Goal: Find specific page/section

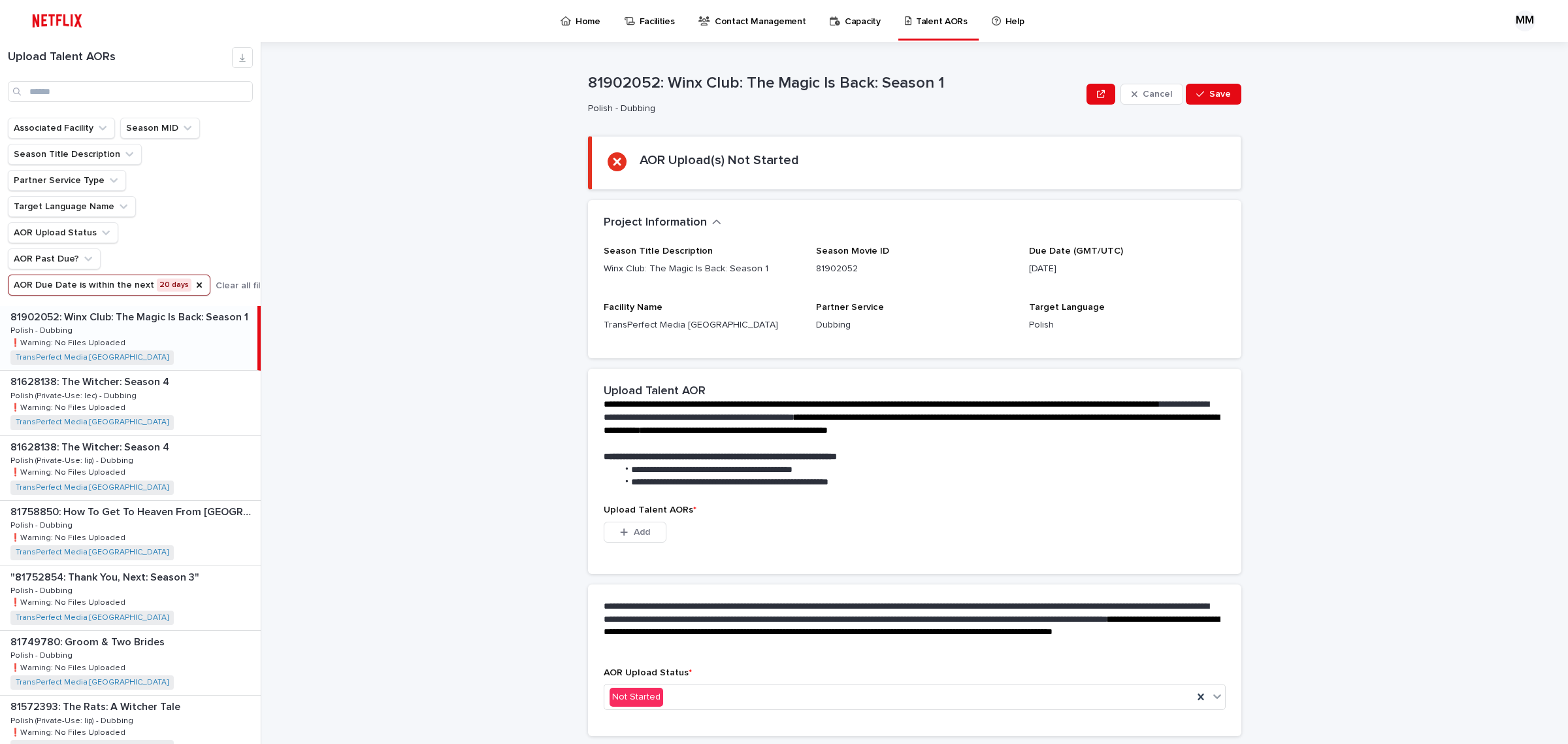
click at [198, 341] on div "81902052: Winx Club: The Magic Is Back: Season 1 81902052: Winx Club: The Magic…" at bounding box center [128, 338] width 257 height 64
click at [205, 401] on div "81628138: The [PERSON_NAME]: Season 4 81628138: The [PERSON_NAME]: Season 4 Pol…" at bounding box center [130, 402] width 261 height 64
click at [213, 467] on div "81628138: The [PERSON_NAME]: Season 4 81628138: The [PERSON_NAME]: Season 4 Pol…" at bounding box center [130, 467] width 261 height 64
click at [197, 341] on div "81902052: Winx Club: The Magic Is Back: Season 1 81902052: Winx Club: The Magic…" at bounding box center [130, 338] width 261 height 64
drag, startPoint x: 186, startPoint y: 340, endPoint x: 188, endPoint y: 359, distance: 19.1
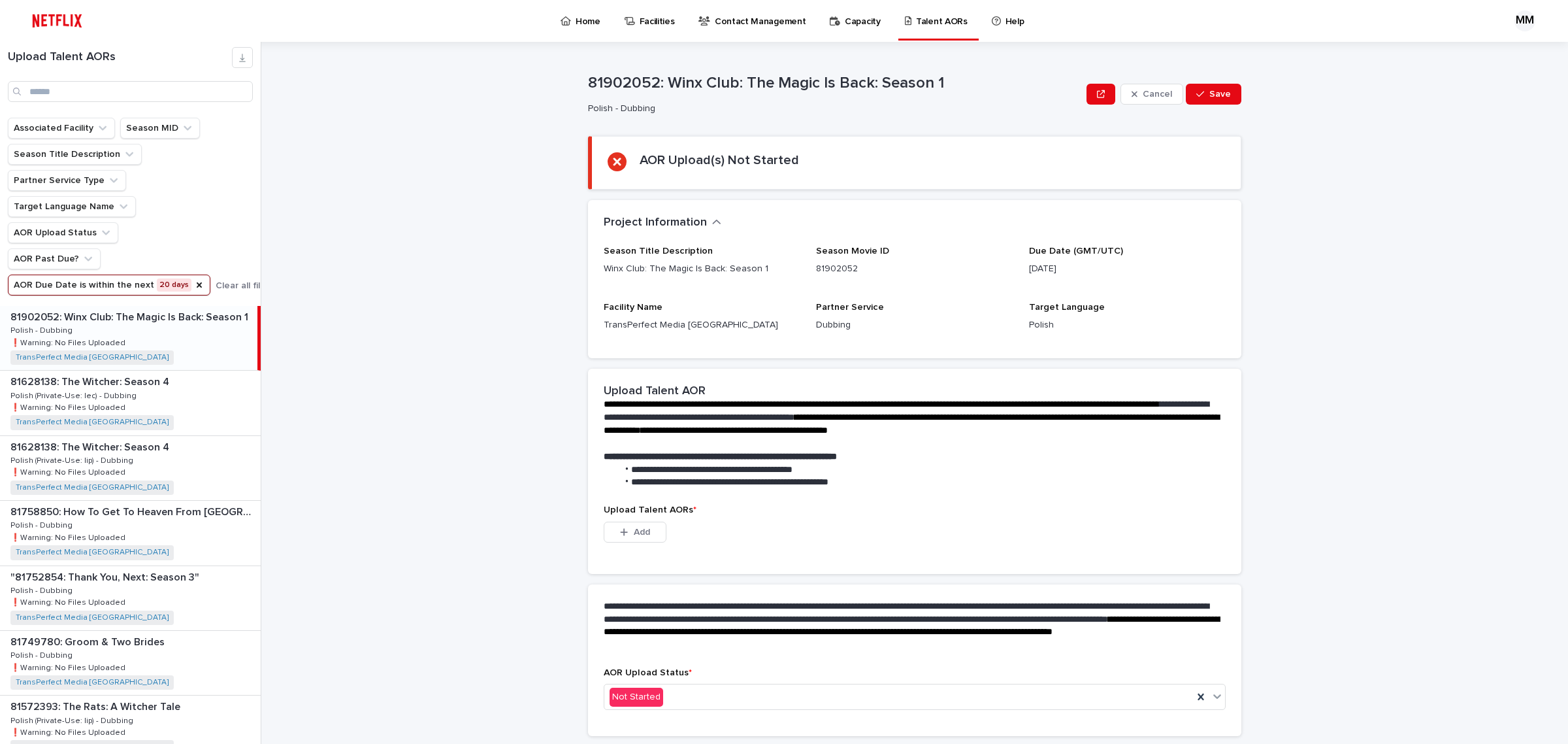
click at [186, 340] on div "81902052: Winx Club: The Magic Is Back: Season 1 81902052: Winx Club: The Magic…" at bounding box center [128, 338] width 257 height 64
click at [186, 523] on div "81758850: How To Get To Heaven From [GEOGRAPHIC_DATA]: Season 1 81758850: How T…" at bounding box center [130, 533] width 261 height 64
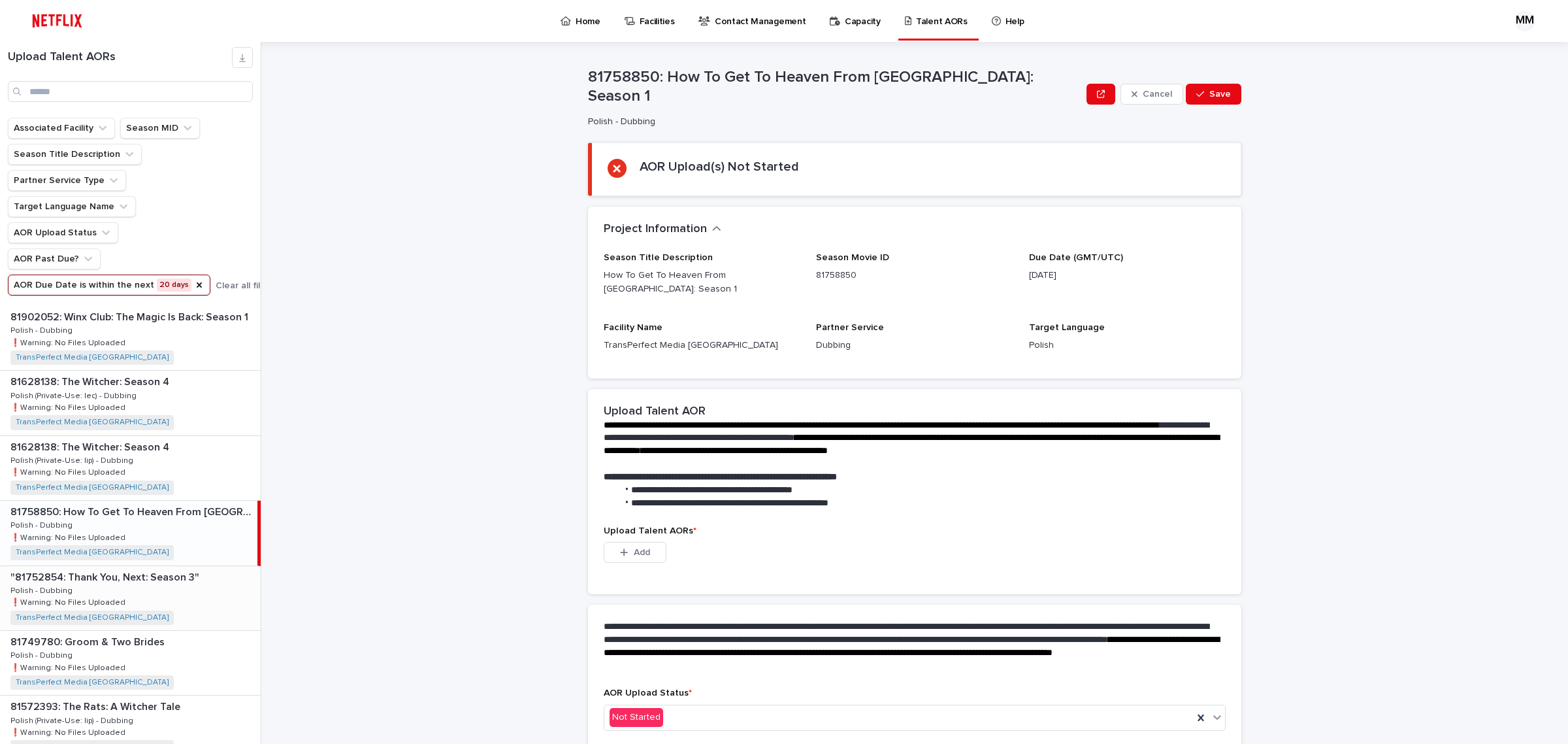
click at [186, 606] on div ""81752854: Thank You, Next: Season 3" "81752854: Thank You, Next: Season 3" Pol…" at bounding box center [130, 598] width 261 height 64
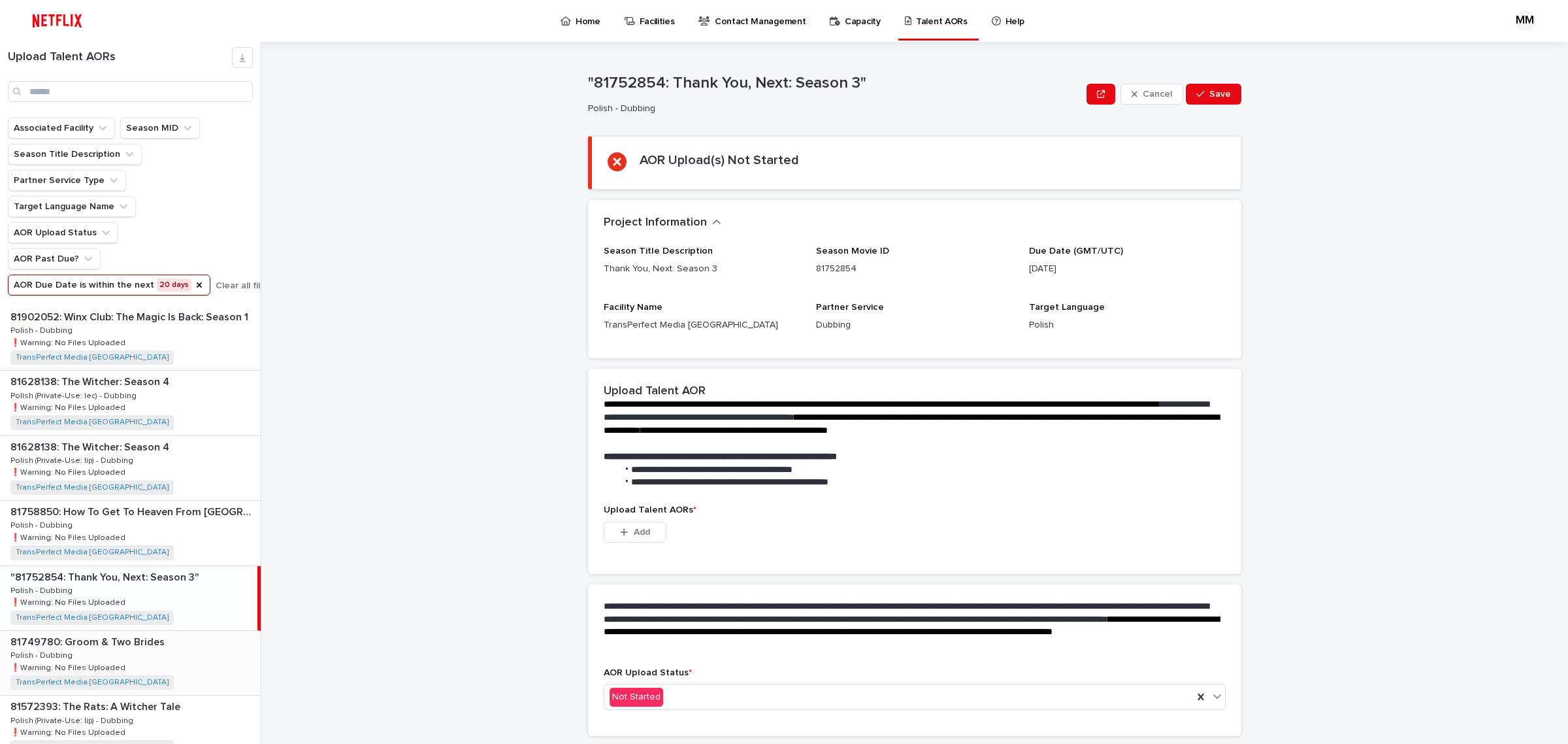
click at [191, 672] on div "81749780: Groom & Two Brides 81749780: Groom & Two Brides Polish - Dubbing Poli…" at bounding box center [130, 662] width 261 height 64
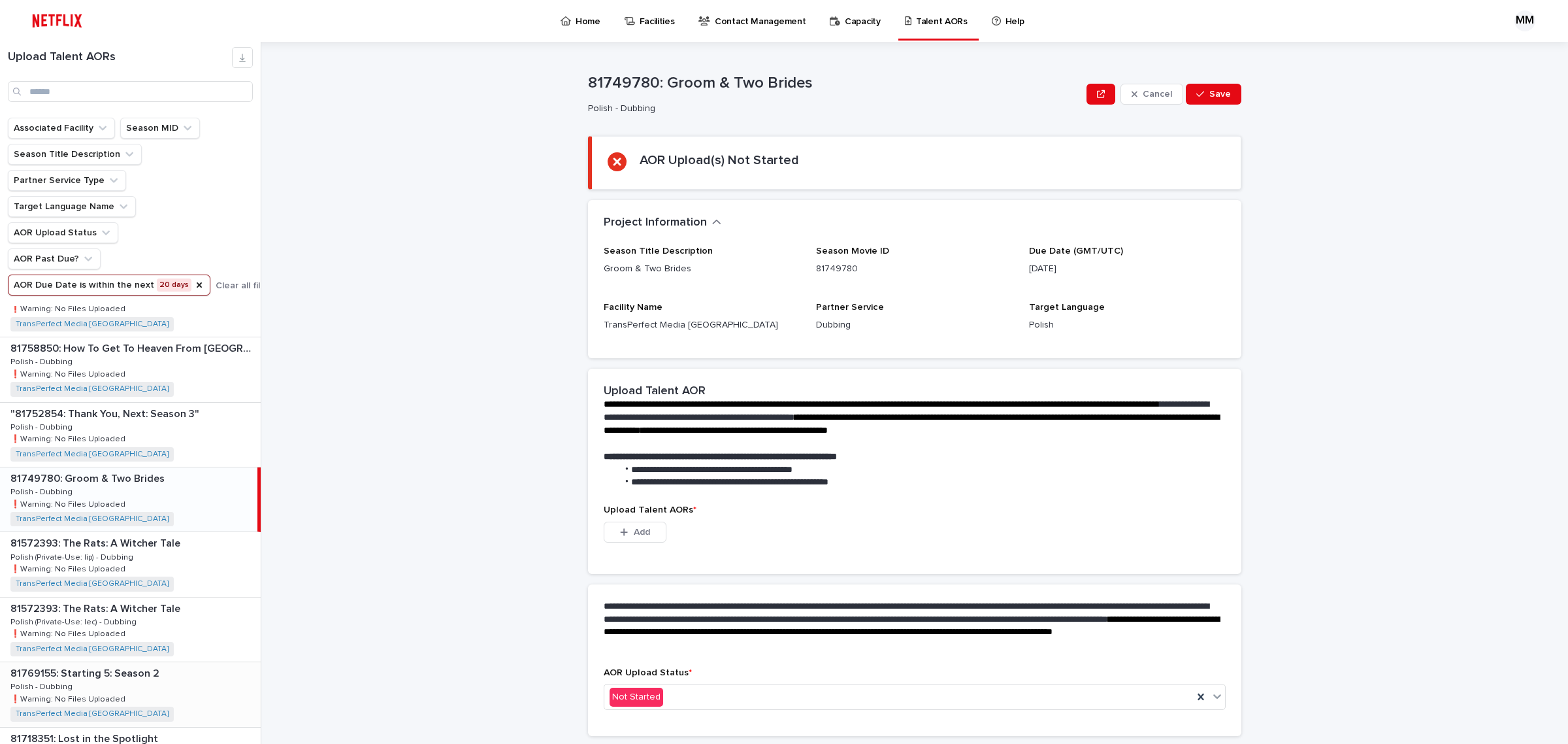
scroll to position [245, 0]
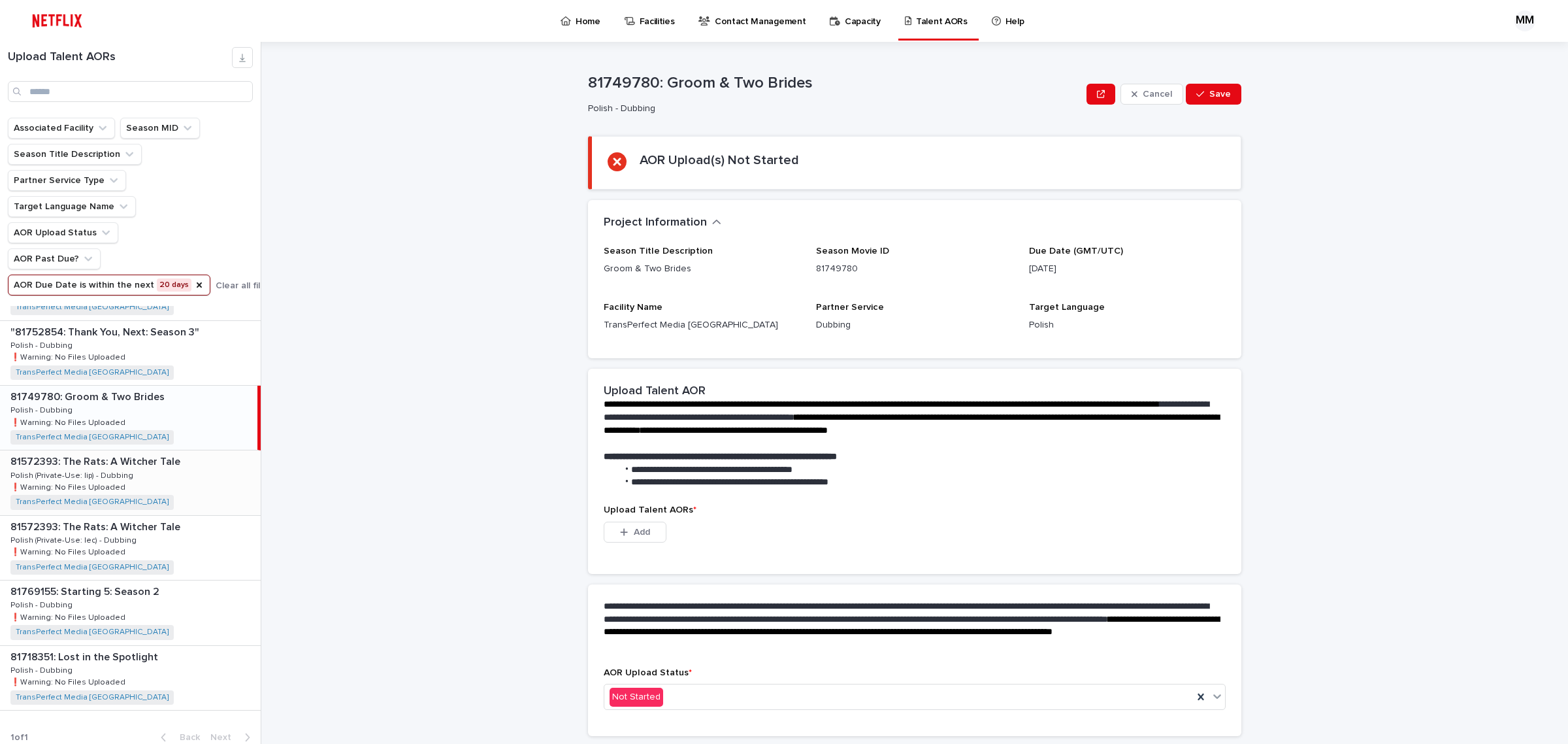
click at [211, 474] on div "81572393: The Rats: A [PERSON_NAME] Tale 81572393: The Rats: A [PERSON_NAME] Ta…" at bounding box center [130, 482] width 261 height 64
drag, startPoint x: 201, startPoint y: 551, endPoint x: 201, endPoint y: 564, distance: 13.0
click at [201, 550] on div "81572393: The Rats: A [PERSON_NAME] Tale 81572393: The Rats: A [PERSON_NAME] Ta…" at bounding box center [130, 547] width 261 height 64
click at [200, 612] on div "81769155: Starting 5: Season 2 81769155: Starting 5: Season 2 Polish - Dubbing …" at bounding box center [130, 612] width 261 height 64
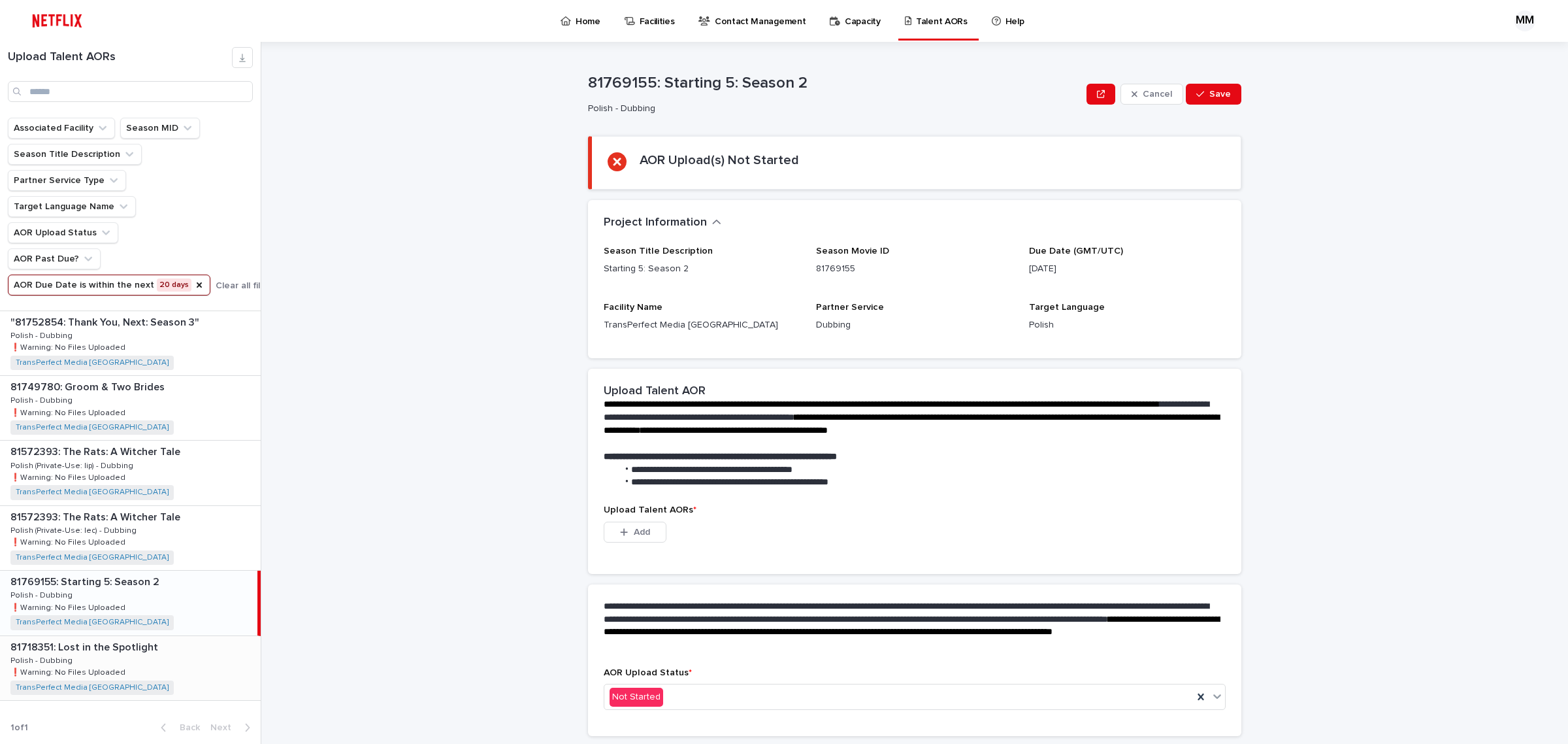
click at [191, 670] on div "81718351: Lost in the Spotlight 81718351: Lost in the Spotlight Polish - Dubbin…" at bounding box center [130, 668] width 261 height 64
click at [151, 288] on button "AOR Due Date is within the next 20 days" at bounding box center [109, 285] width 203 height 21
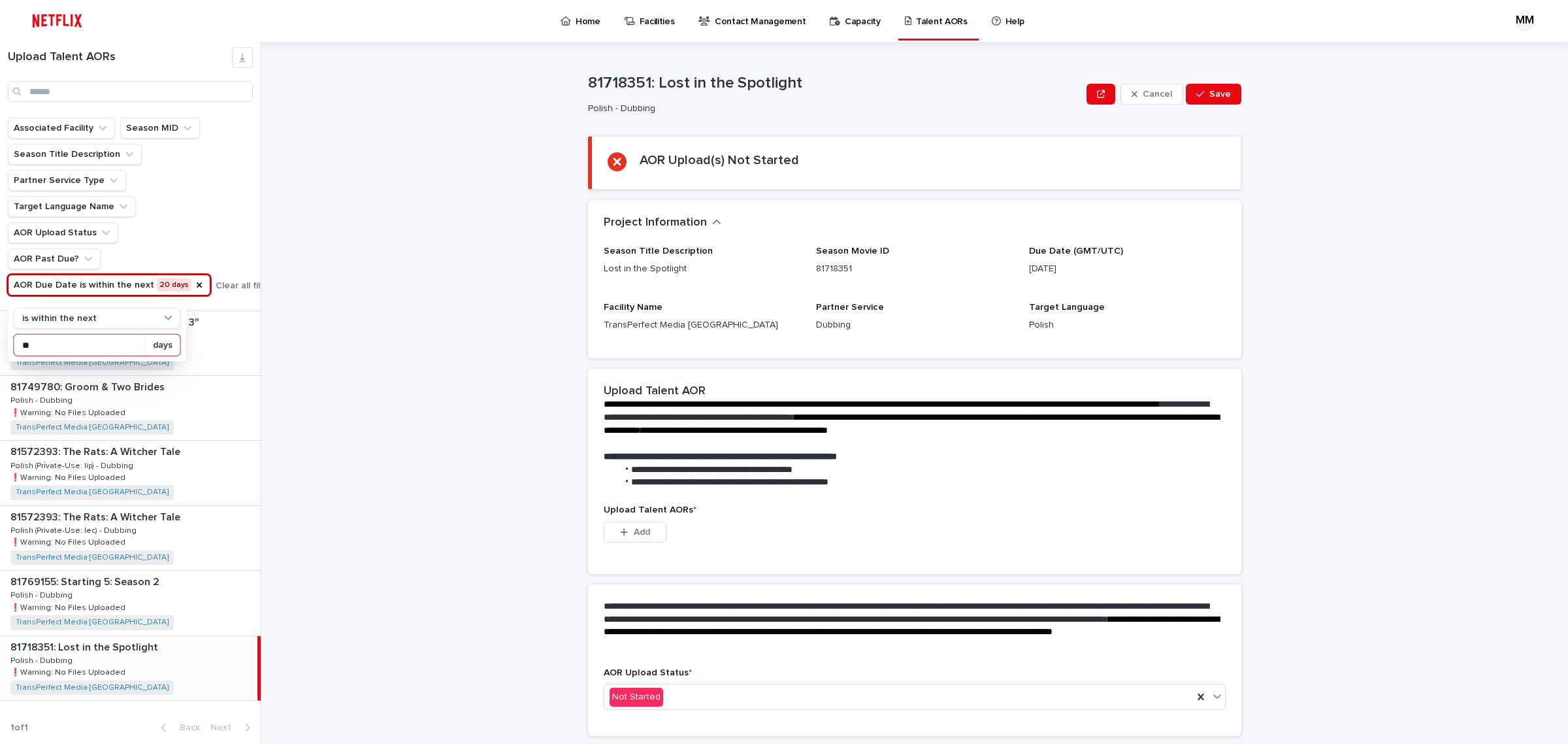
drag, startPoint x: 41, startPoint y: 344, endPoint x: 11, endPoint y: 344, distance: 30.0
click at [11, 344] on div "is within the next ** days" at bounding box center [97, 332] width 178 height 59
type input "**"
drag, startPoint x: 363, startPoint y: 421, endPoint x: 359, endPoint y: 445, distance: 24.3
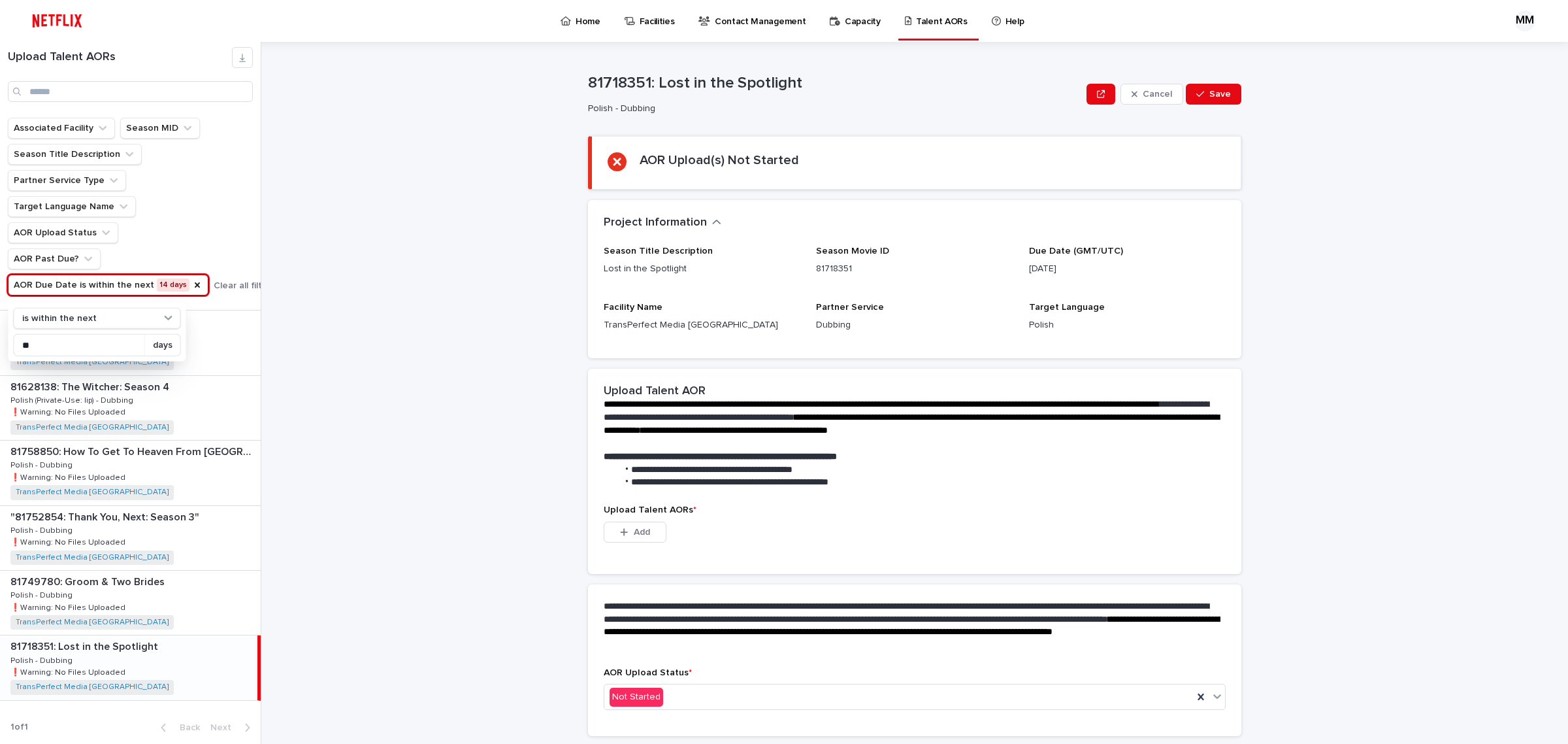
click at [363, 423] on div "**********" at bounding box center [923, 393] width 1291 height 702
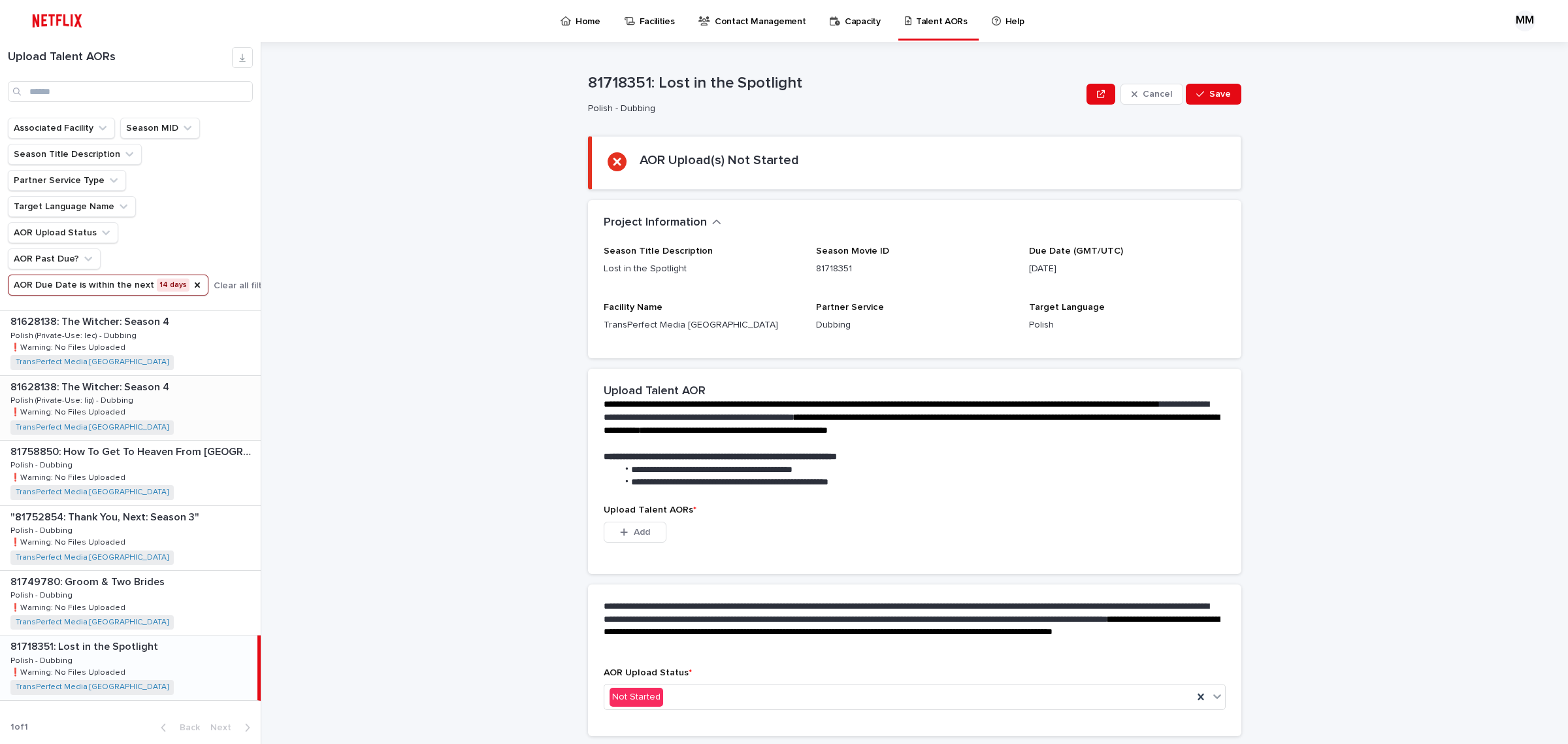
scroll to position [0, 0]
